Goal: Information Seeking & Learning: Learn about a topic

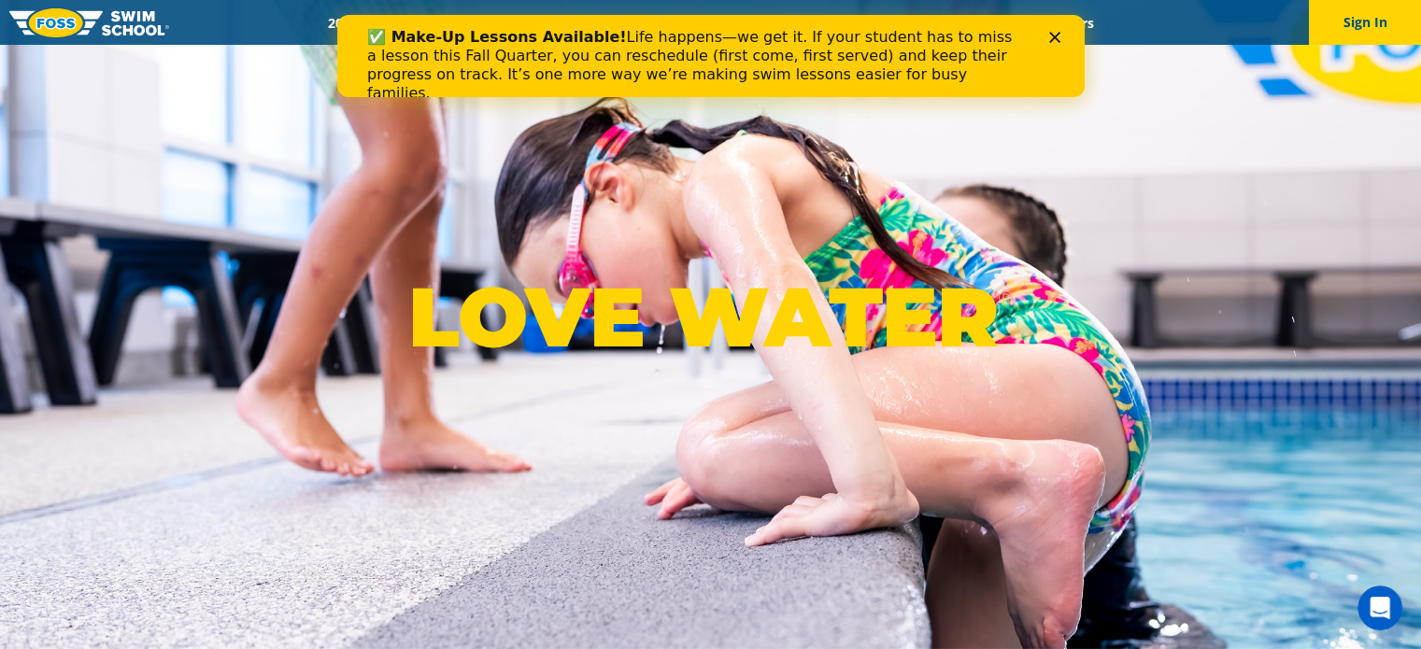
click at [606, 17] on div "✅ Make-Up Lessons Available! Life happens—we get it. If your student has to mis…" at bounding box center [709, 56] width 747 height 82
click at [1056, 34] on polygon "Close" at bounding box center [1053, 37] width 11 height 11
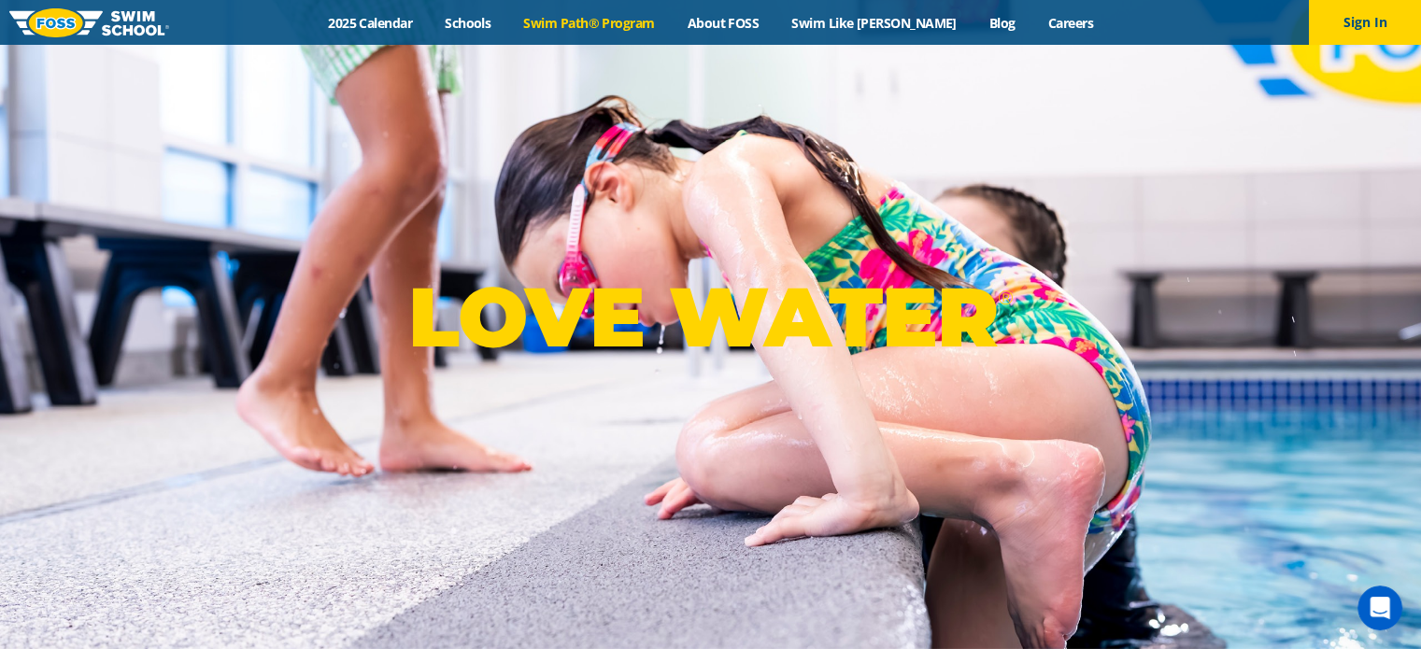
click at [629, 18] on link "Swim Path® Program" at bounding box center [588, 23] width 163 height 18
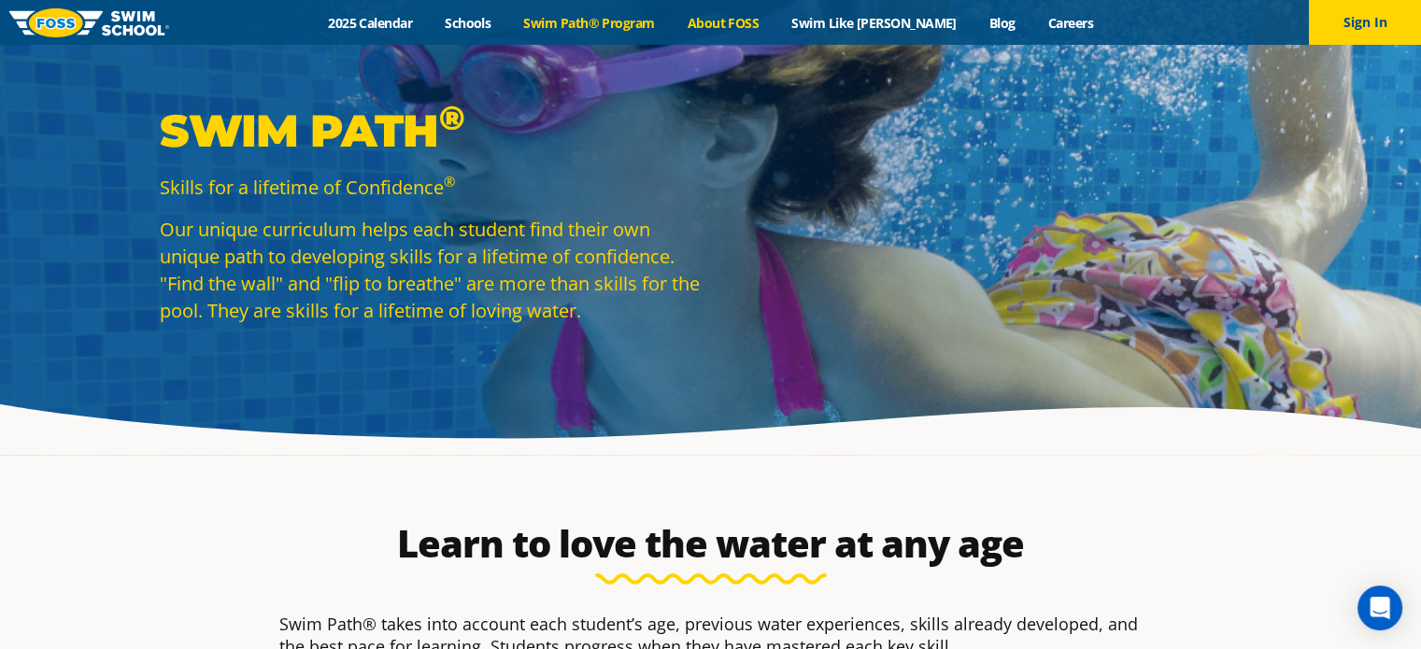
click at [747, 21] on link "About FOSS" at bounding box center [723, 23] width 105 height 18
